Goal: Task Accomplishment & Management: Use online tool/utility

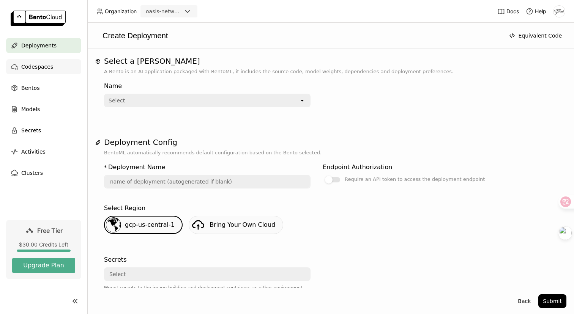
click at [24, 71] on span "Codespaces" at bounding box center [37, 66] width 32 height 9
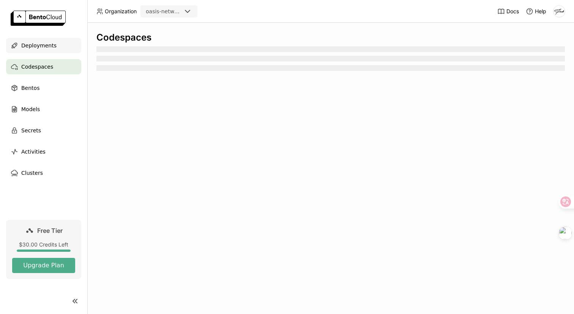
click at [22, 50] on div "Deployments" at bounding box center [43, 45] width 75 height 15
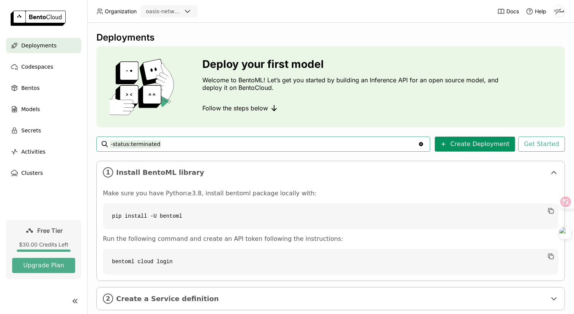
click at [502, 139] on button "Create Deployment" at bounding box center [475, 144] width 80 height 15
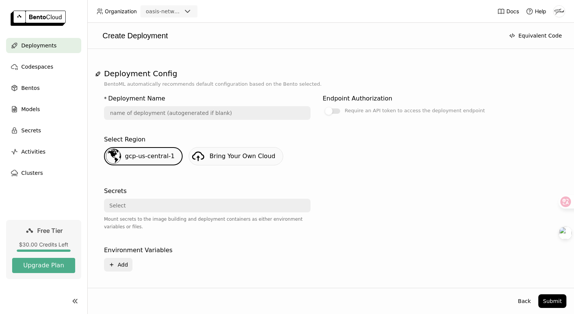
scroll to position [96, 0]
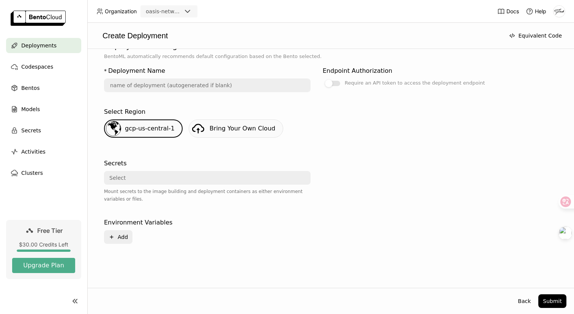
click at [210, 176] on div "Select" at bounding box center [205, 178] width 200 height 12
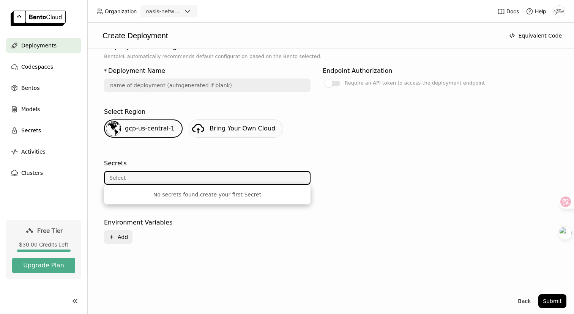
click at [207, 96] on div "* Deployment Name" at bounding box center [207, 80] width 206 height 35
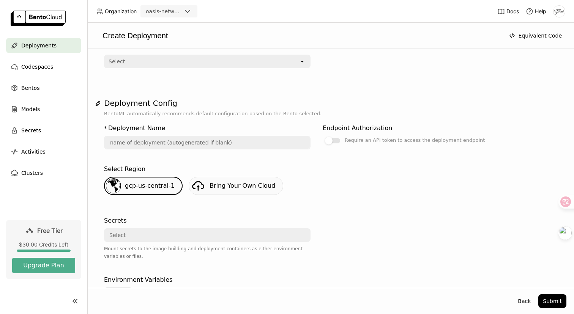
scroll to position [16, 0]
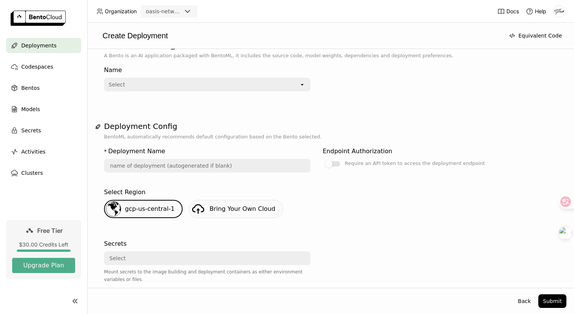
click at [260, 143] on div "* Deployment Name Endpoint Authorization Require an API token to access the dep…" at bounding box center [330, 242] width 453 height 202
click at [260, 167] on input "text" at bounding box center [207, 166] width 205 height 12
click at [232, 85] on div "Select" at bounding box center [202, 85] width 194 height 12
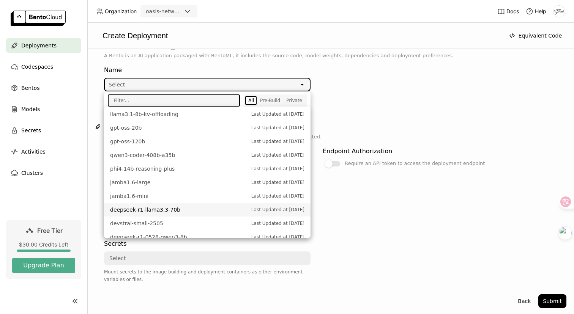
scroll to position [30, 0]
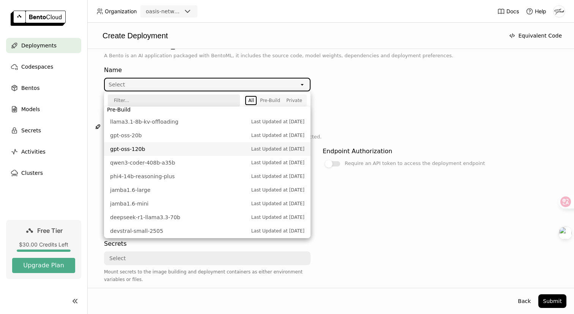
click at [204, 150] on span "gpt-oss-120b" at bounding box center [178, 149] width 137 height 8
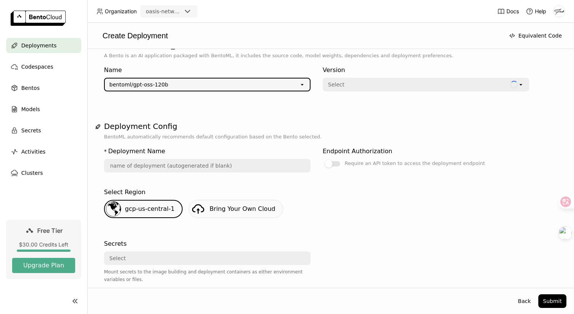
type input "gpt-oss-120-b-9qxx"
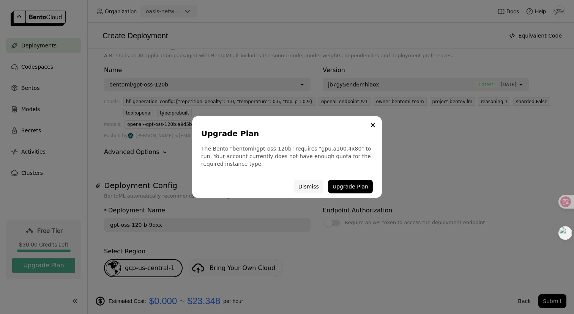
click at [312, 184] on button "Dismiss" at bounding box center [309, 187] width 30 height 14
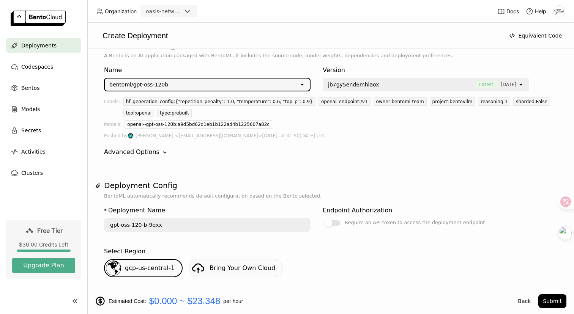
click at [259, 89] on div "bentoml/gpt-oss-120b" at bounding box center [202, 85] width 194 height 12
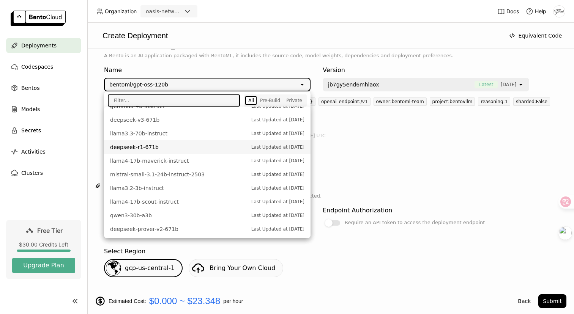
scroll to position [265, 0]
click at [381, 132] on div "Pushed by [PERSON_NAME] <[EMAIL_ADDRESS][DOMAIN_NAME]> [DATE], at 01:50[DATE] U…" at bounding box center [330, 136] width 453 height 8
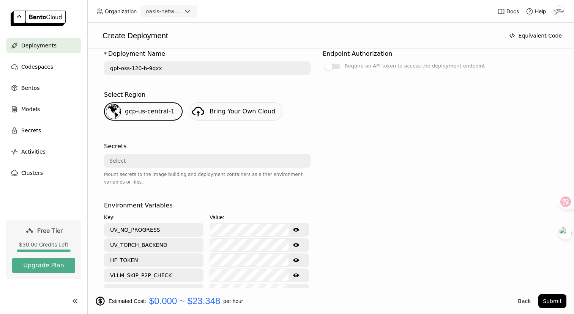
scroll to position [228, 0]
